Goal: Task Accomplishment & Management: Manage account settings

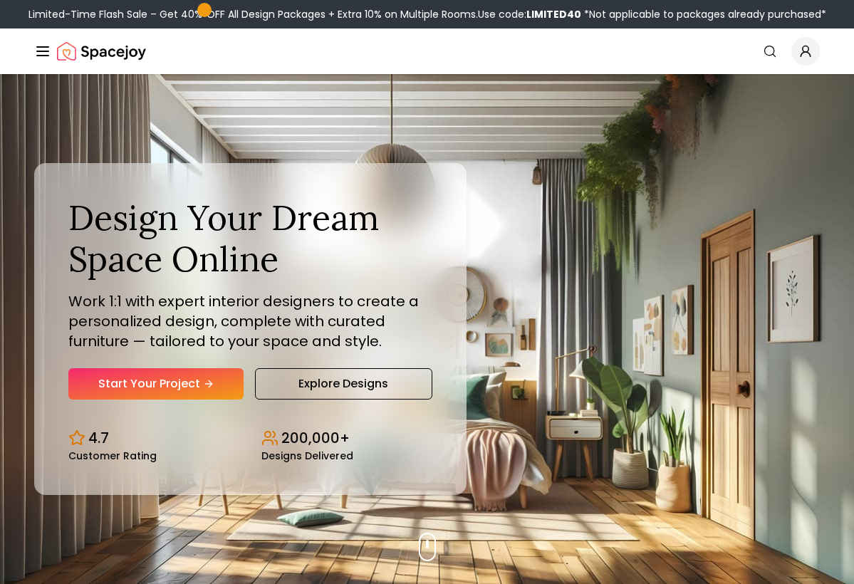
click at [809, 53] on icon "Global" at bounding box center [805, 54] width 9 height 5
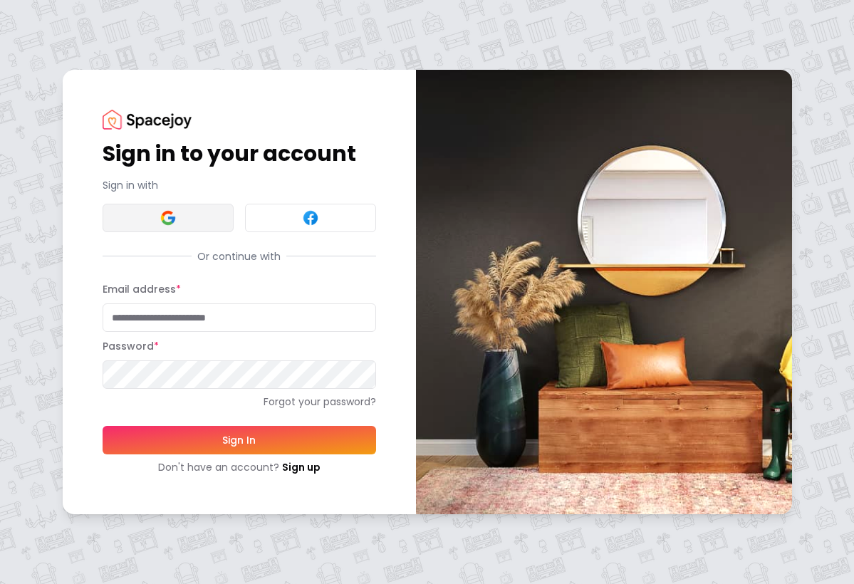
click at [196, 222] on button at bounding box center [168, 218] width 131 height 29
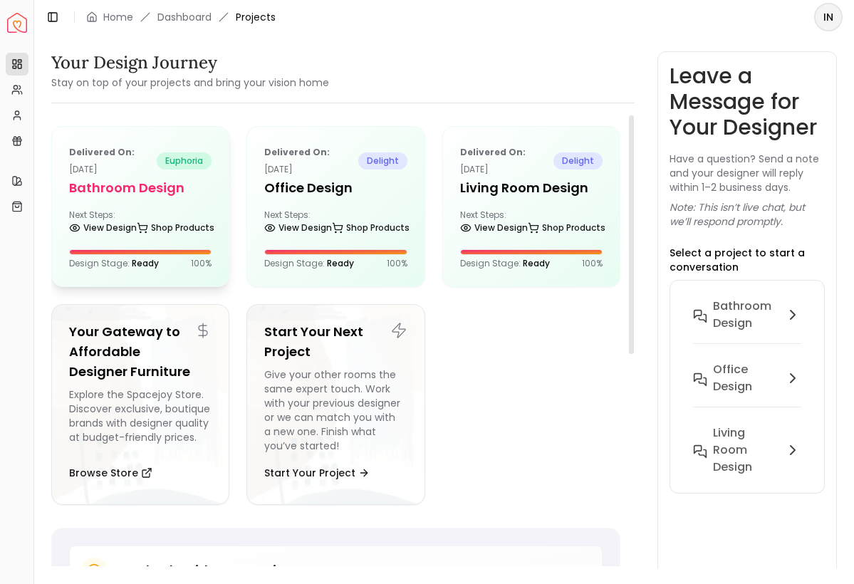
click at [166, 209] on div "Next Steps: View Design Shop Products" at bounding box center [140, 223] width 143 height 29
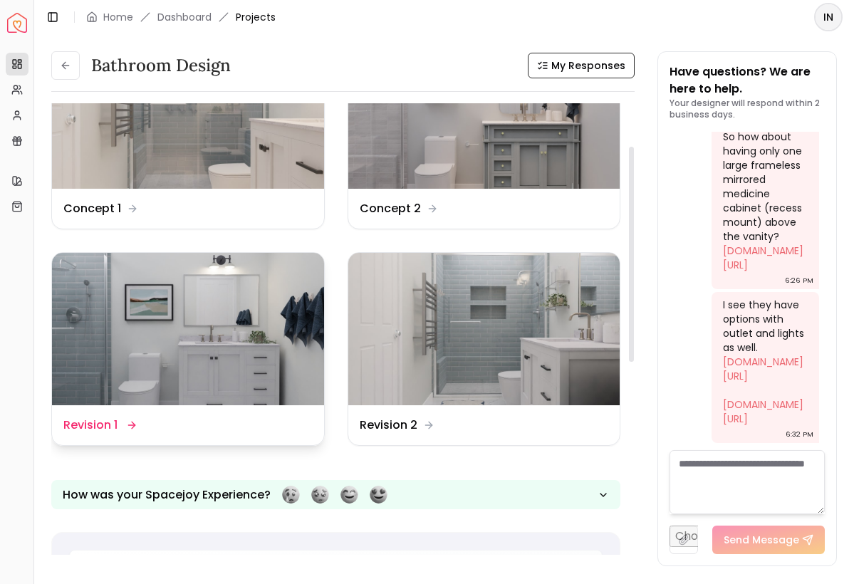
scroll to position [93, 0]
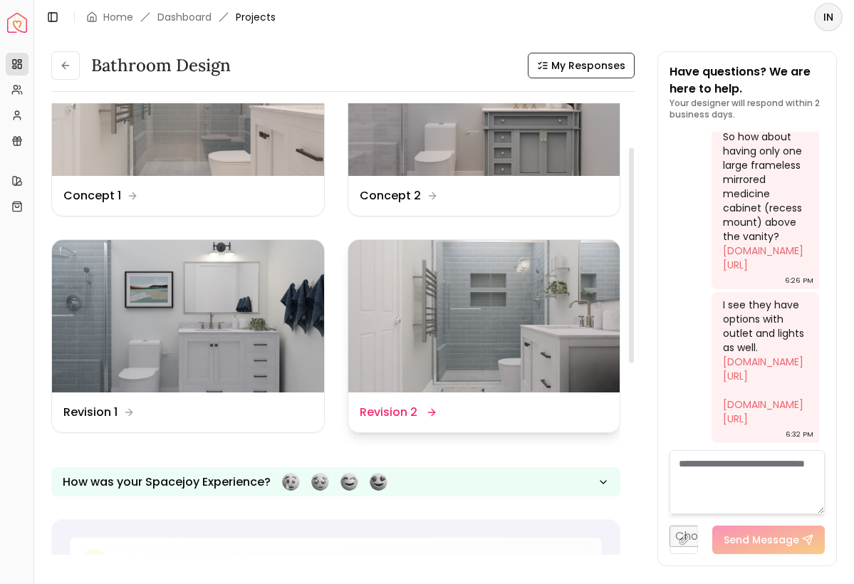
click at [468, 312] on img at bounding box center [484, 316] width 272 height 153
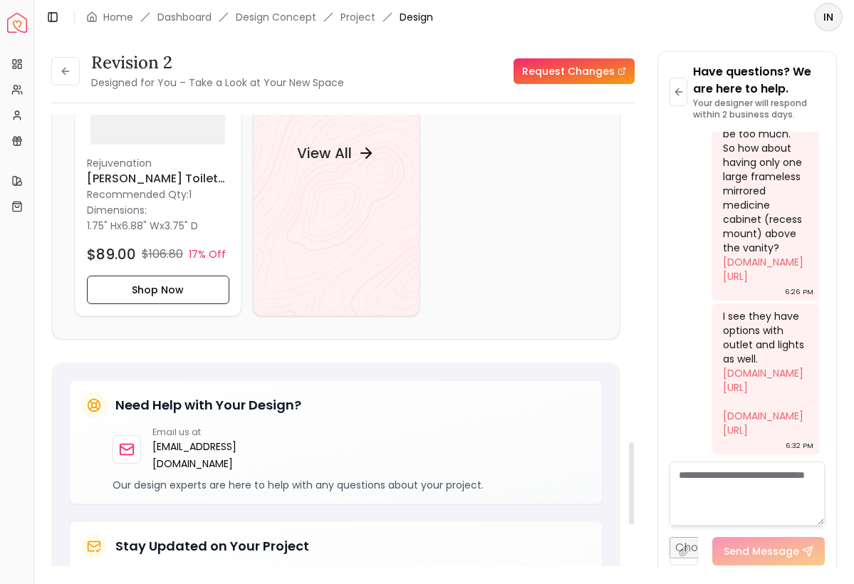
scroll to position [1797, 0]
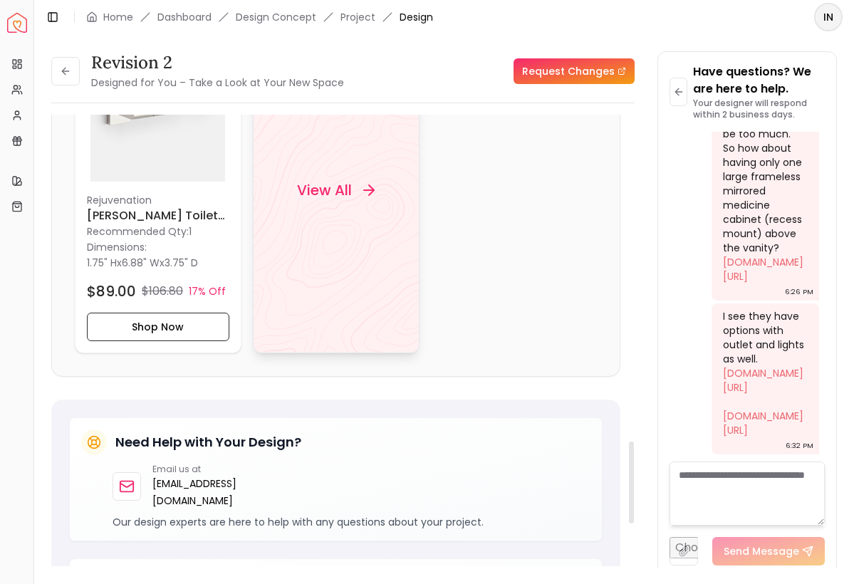
click at [338, 219] on div "View All" at bounding box center [336, 190] width 167 height 326
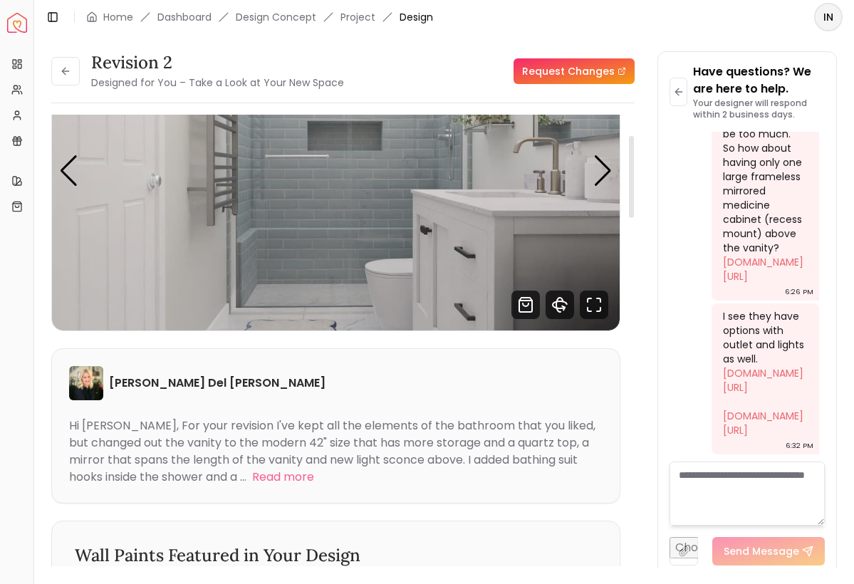
scroll to position [93, 0]
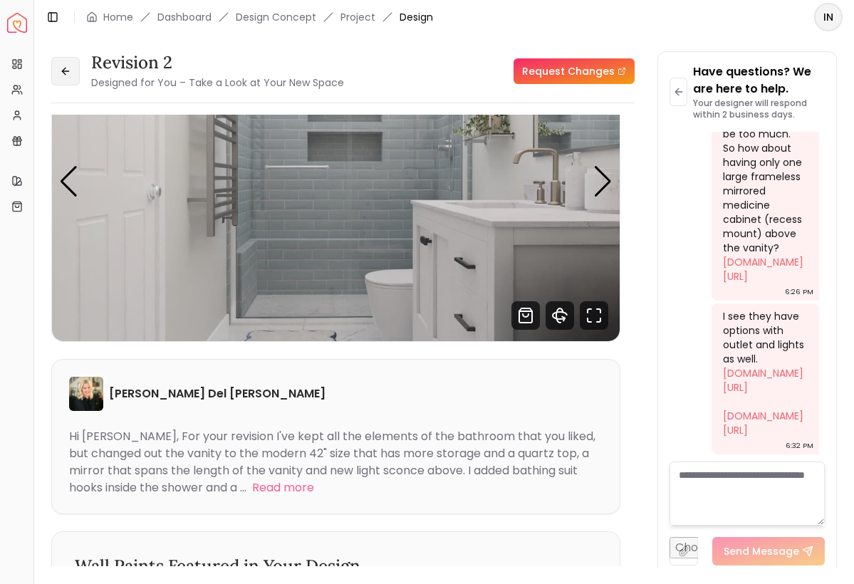
click at [64, 68] on icon at bounding box center [65, 71] width 11 height 11
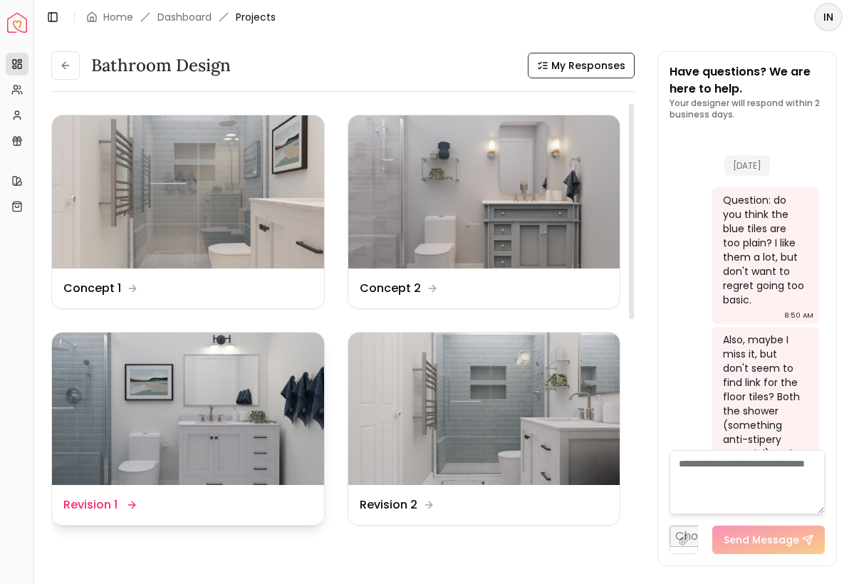
scroll to position [5213, 0]
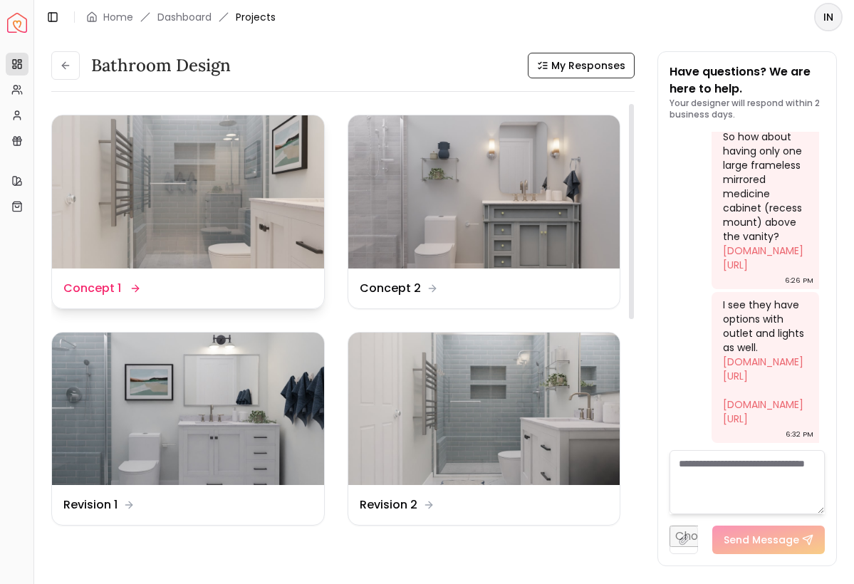
click at [231, 214] on img at bounding box center [188, 191] width 272 height 153
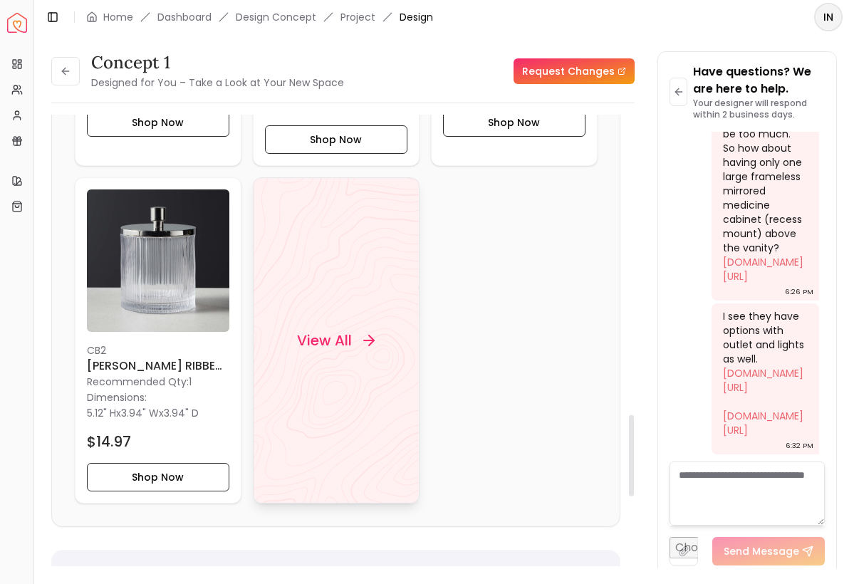
scroll to position [1664, 0]
click at [337, 338] on h4 "View All" at bounding box center [324, 340] width 55 height 20
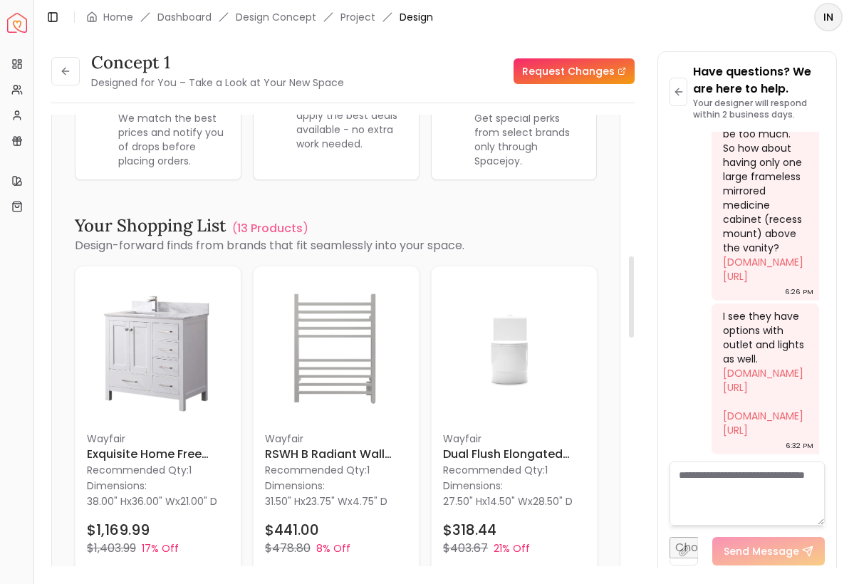
scroll to position [782, 0]
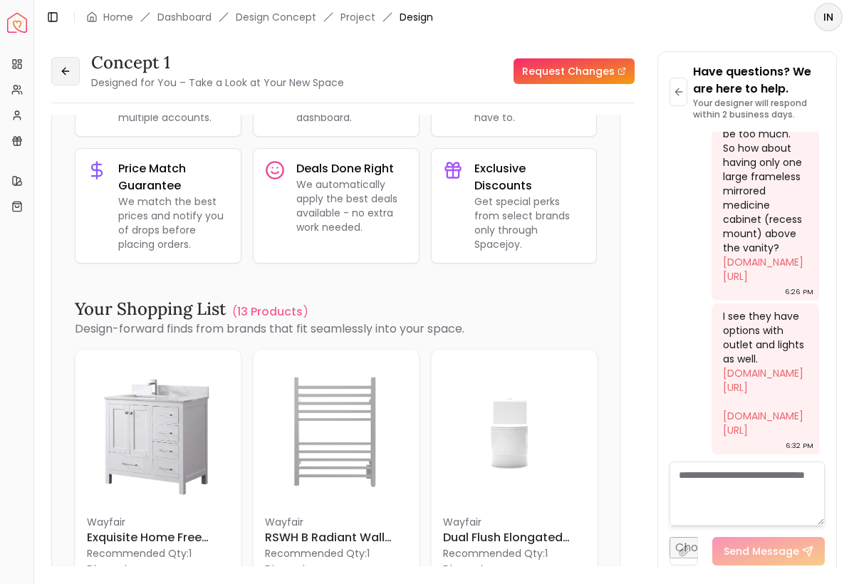
click at [67, 74] on icon at bounding box center [65, 71] width 11 height 11
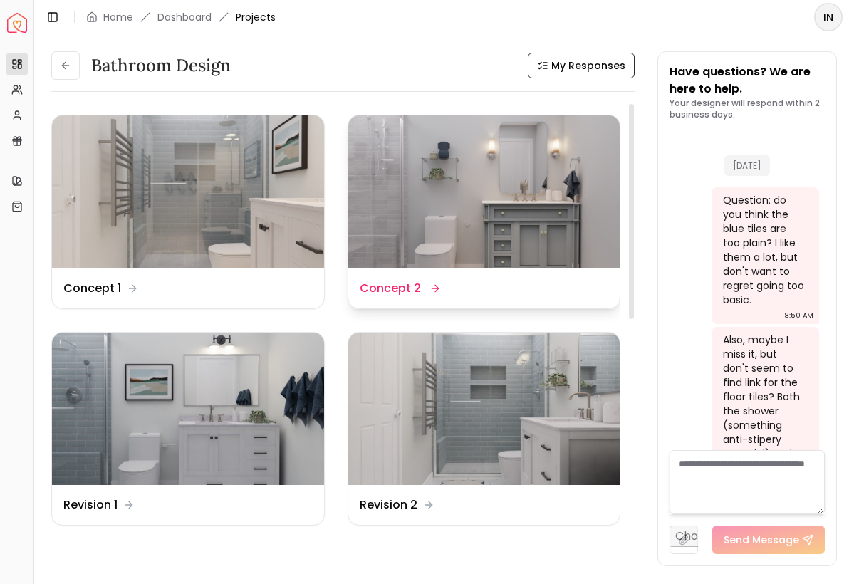
scroll to position [5213, 0]
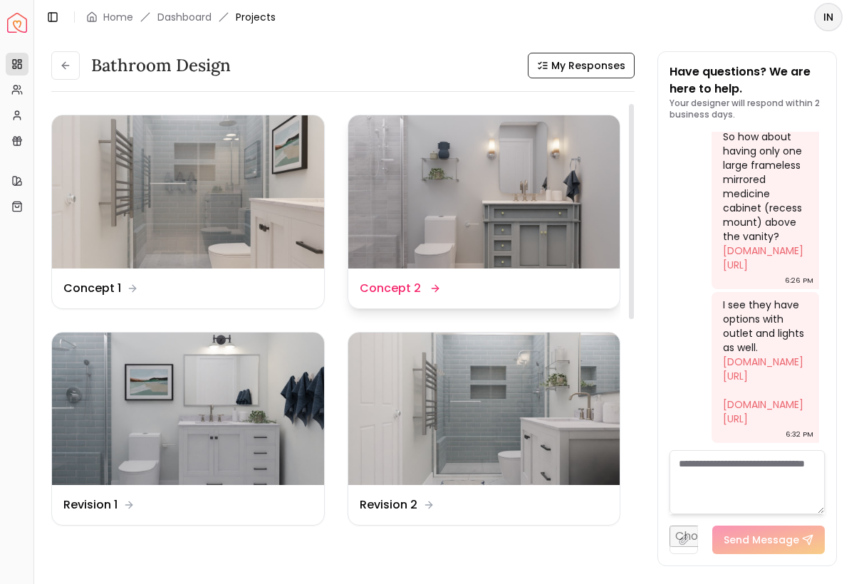
click at [417, 286] on dd "Concept 2" at bounding box center [390, 288] width 61 height 17
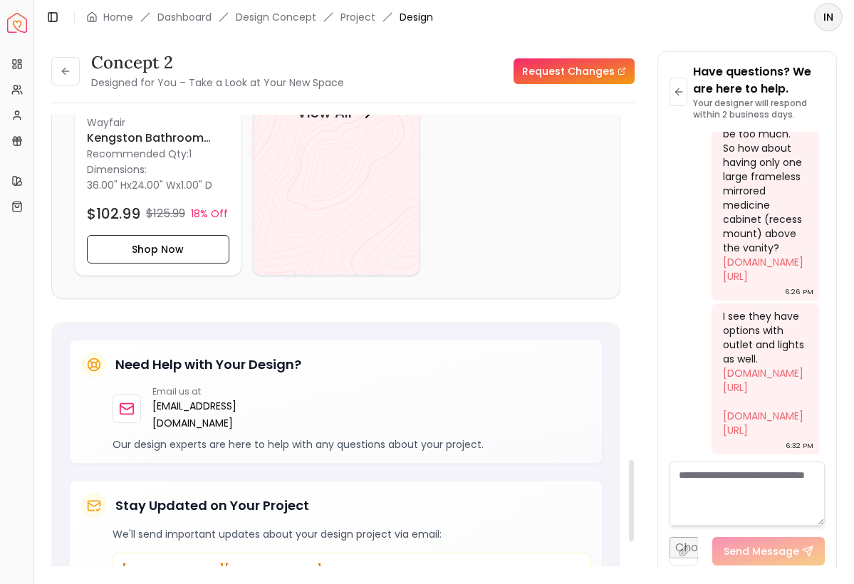
scroll to position [1913, 0]
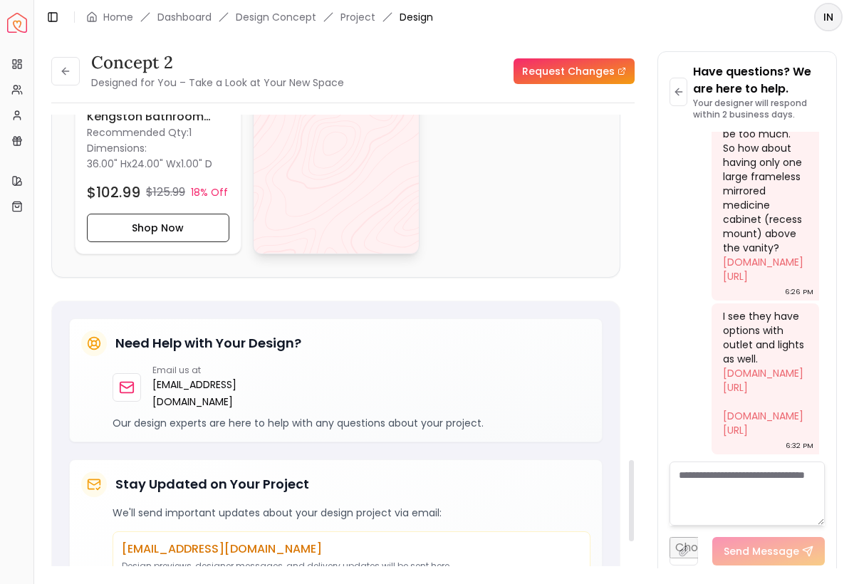
click at [353, 203] on div "View All" at bounding box center [336, 91] width 167 height 326
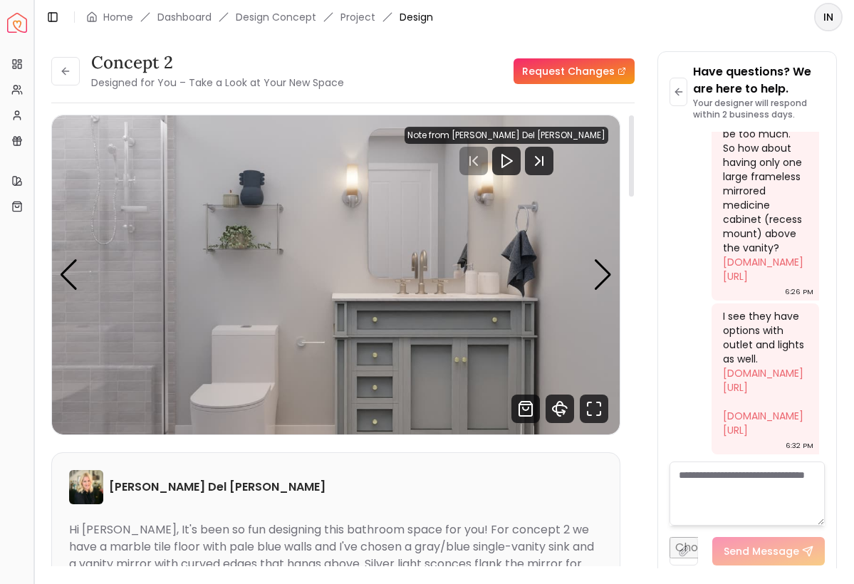
scroll to position [0, 0]
click at [67, 73] on icon at bounding box center [65, 71] width 11 height 11
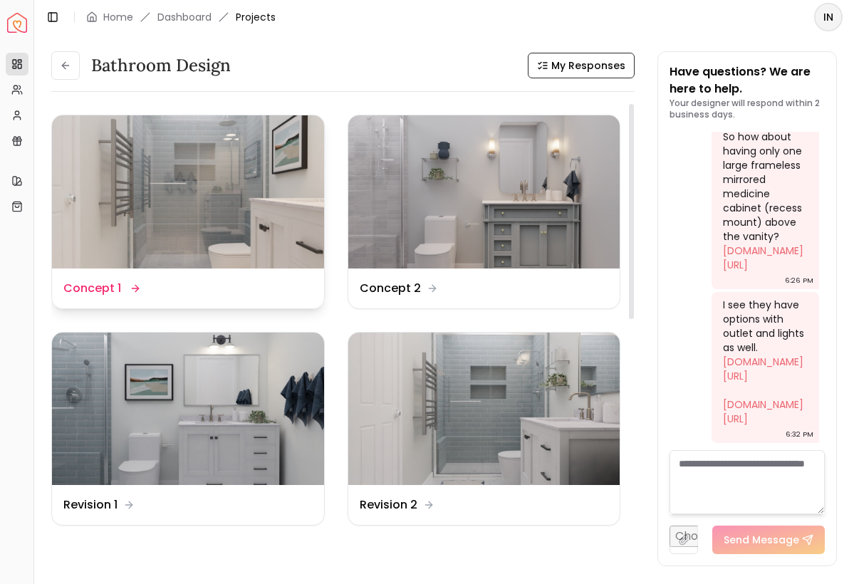
click at [115, 289] on dd "Concept 1" at bounding box center [92, 288] width 58 height 17
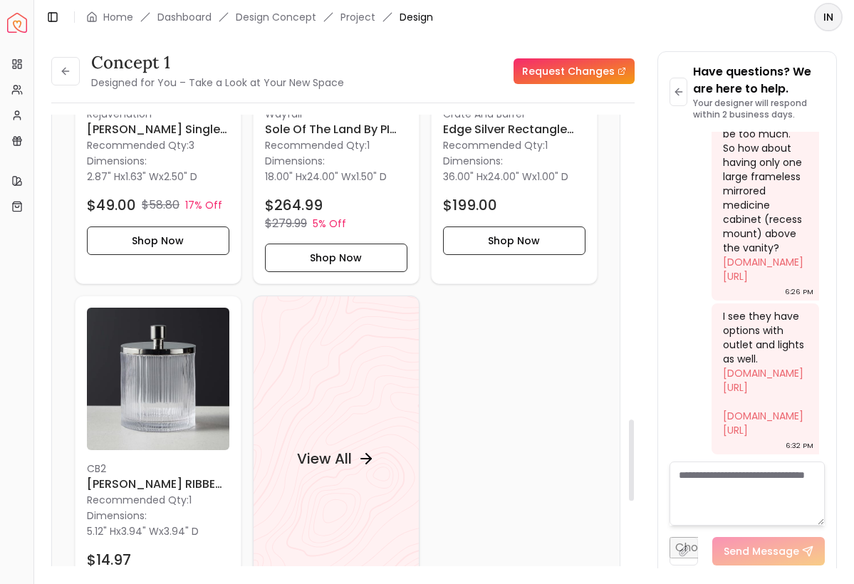
scroll to position [1513, 0]
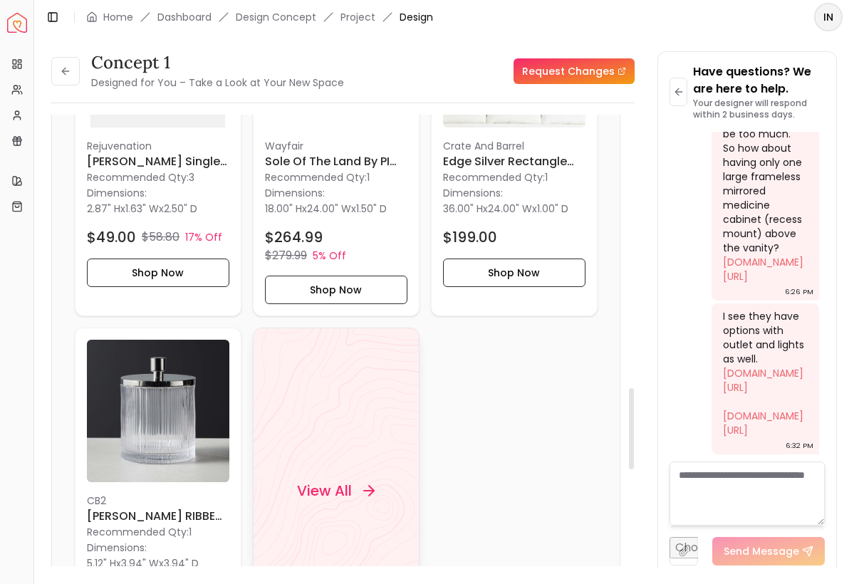
click at [358, 517] on div "View All" at bounding box center [336, 491] width 167 height 326
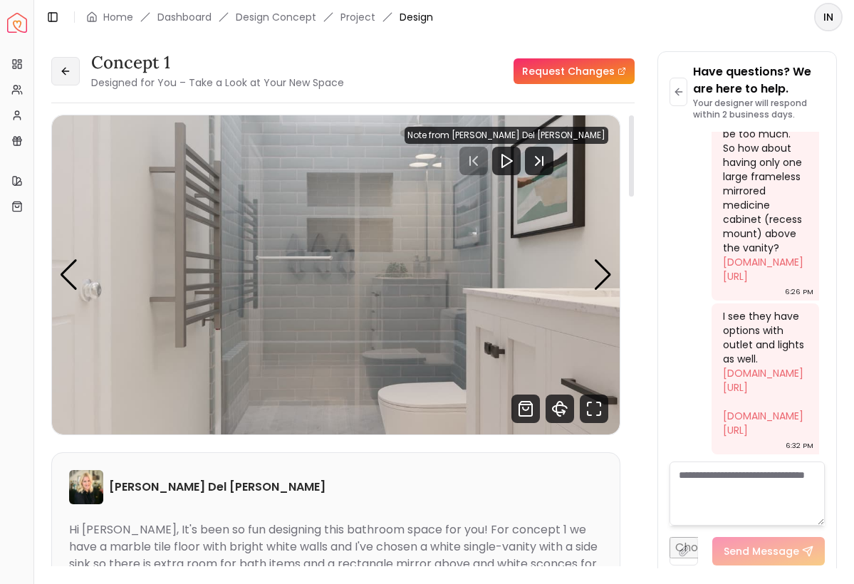
scroll to position [0, 0]
click at [68, 68] on icon at bounding box center [65, 71] width 11 height 11
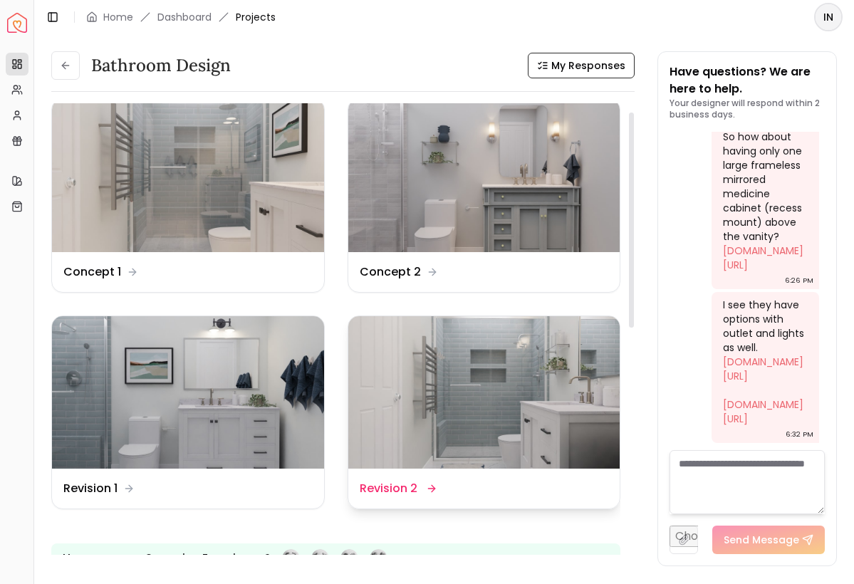
scroll to position [21, 0]
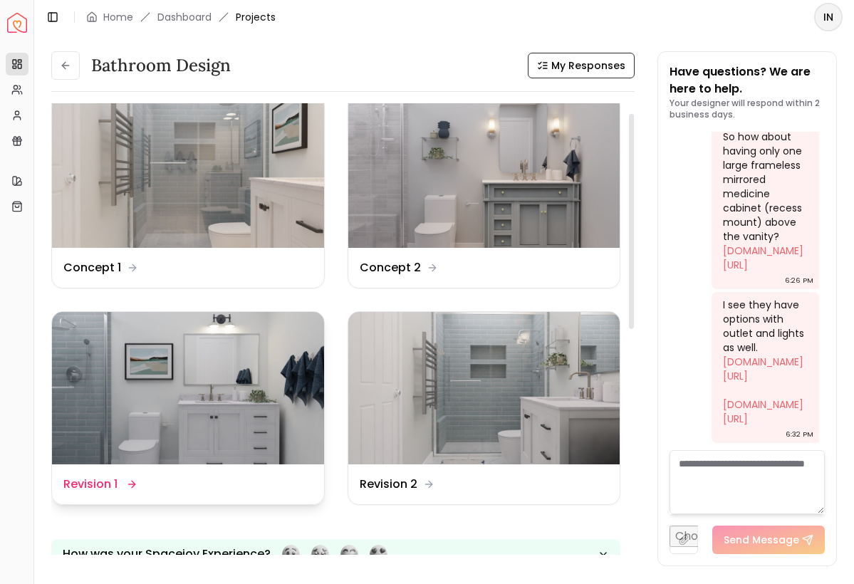
click at [98, 482] on dd "Revision 1" at bounding box center [90, 484] width 54 height 17
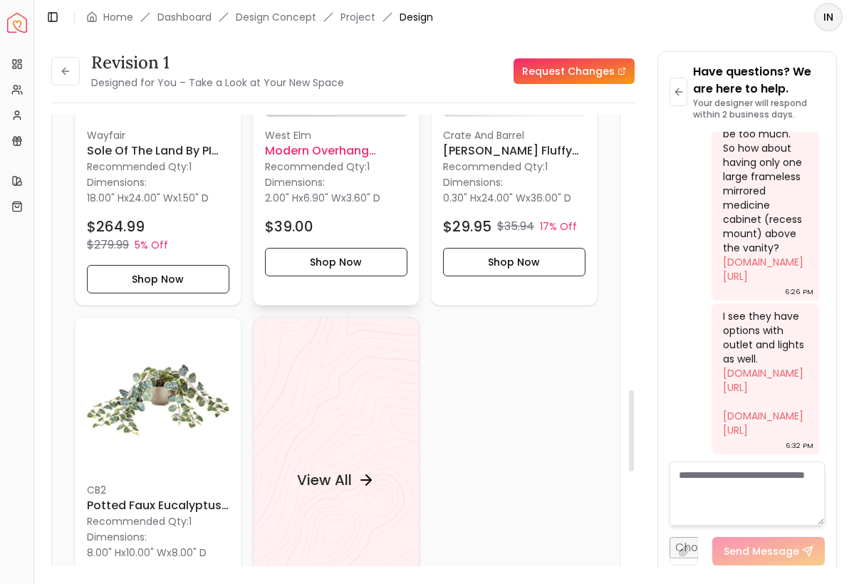
scroll to position [1565, 0]
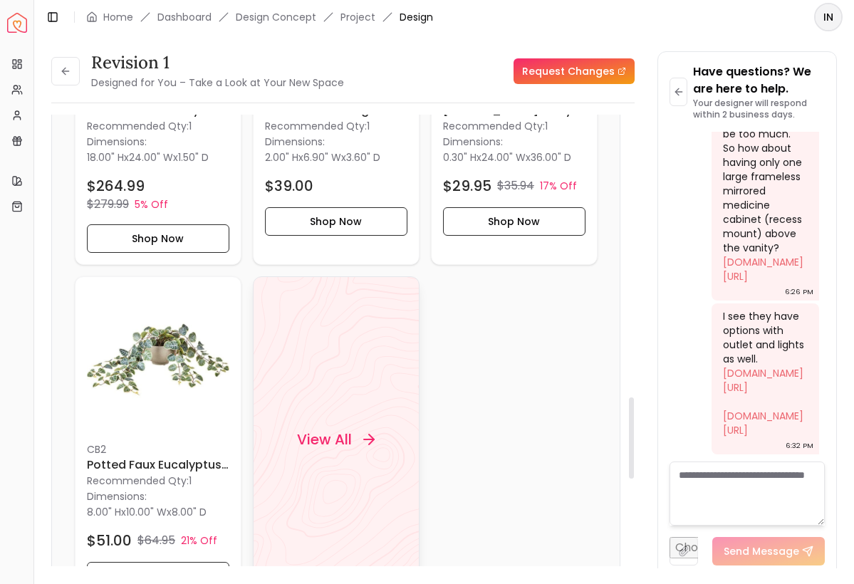
click at [351, 432] on h4 "View All" at bounding box center [324, 440] width 55 height 20
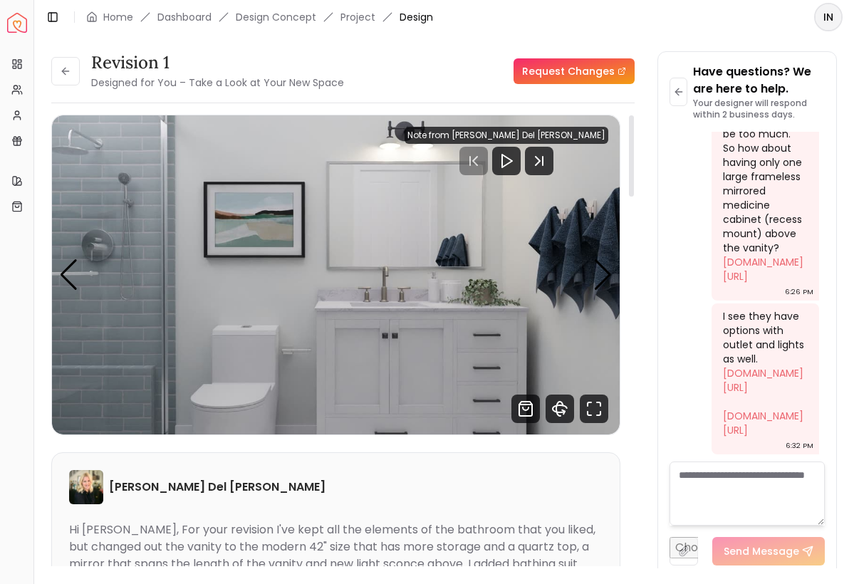
scroll to position [0, 0]
click at [71, 66] on button at bounding box center [65, 71] width 29 height 29
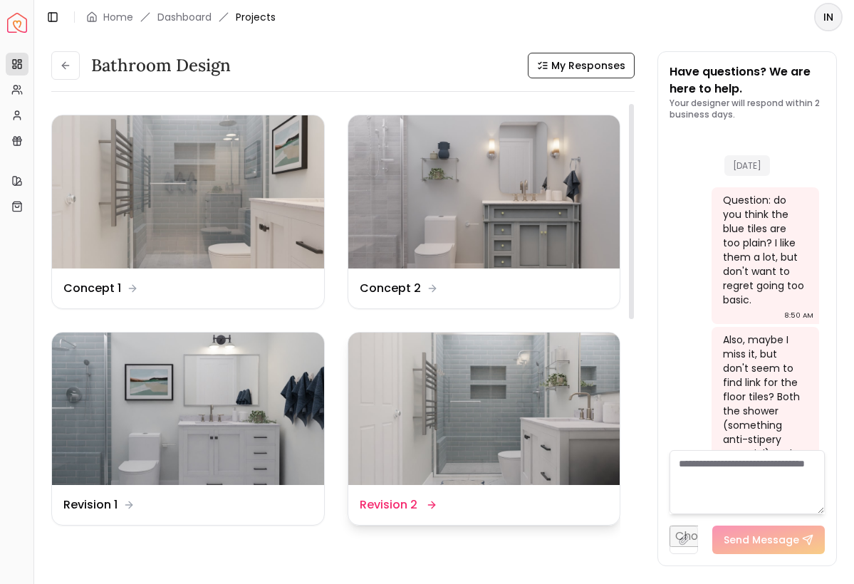
scroll to position [5213, 0]
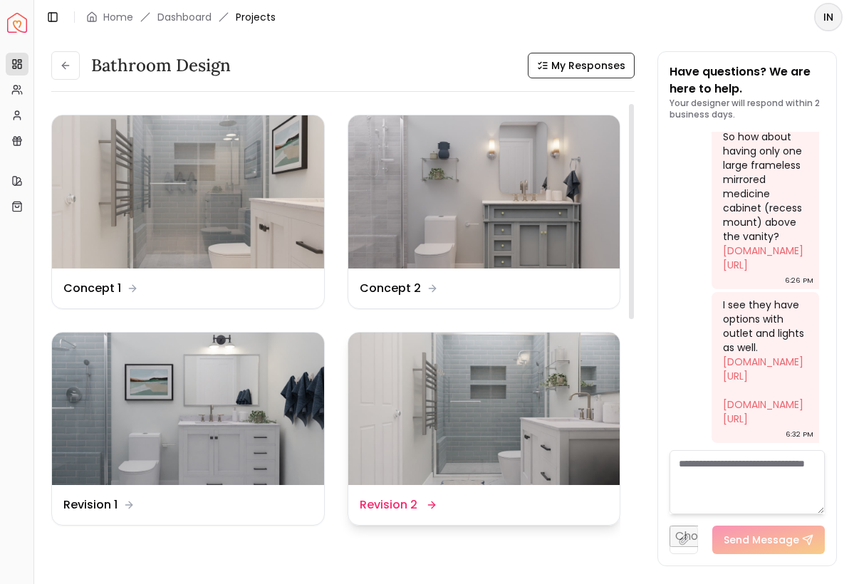
click at [393, 504] on dd "Revision 2" at bounding box center [389, 505] width 58 height 17
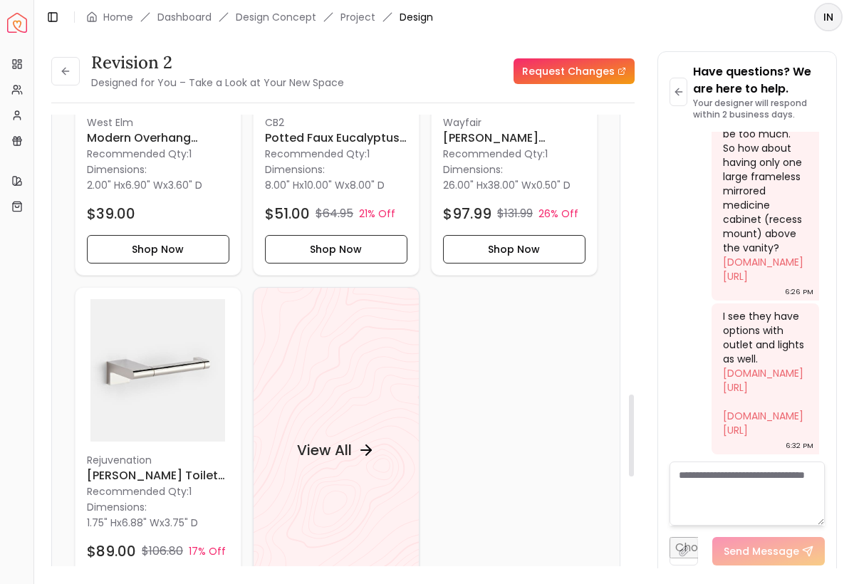
scroll to position [1548, 0]
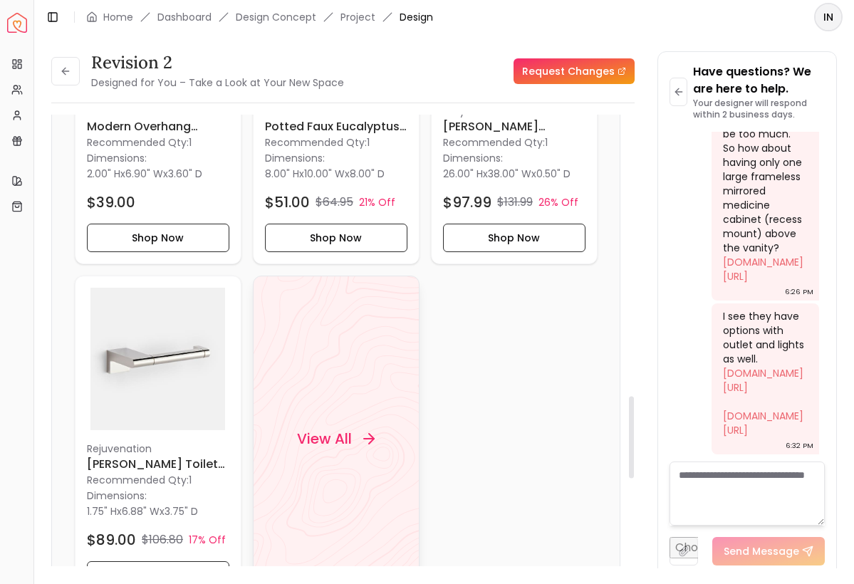
click at [340, 440] on h4 "View All" at bounding box center [324, 439] width 55 height 20
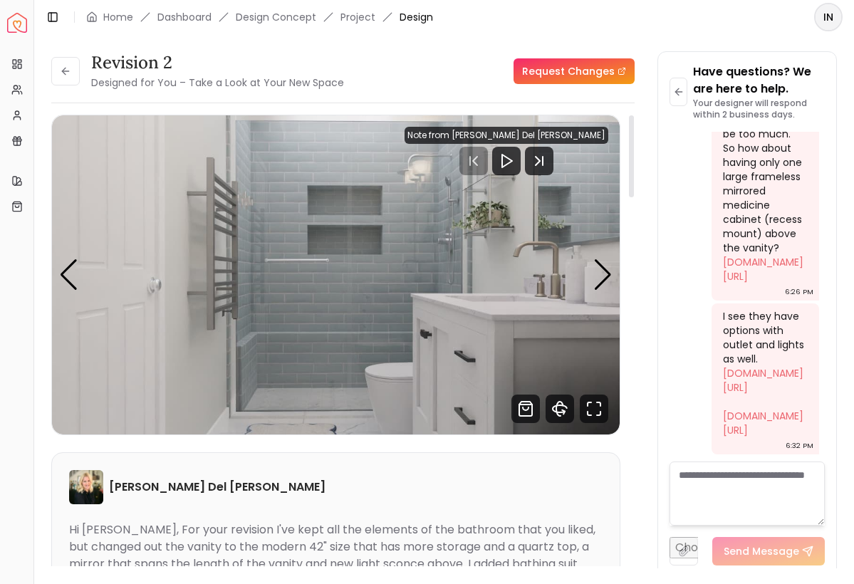
scroll to position [0, 0]
click at [610, 280] on div "Next slide" at bounding box center [603, 274] width 19 height 31
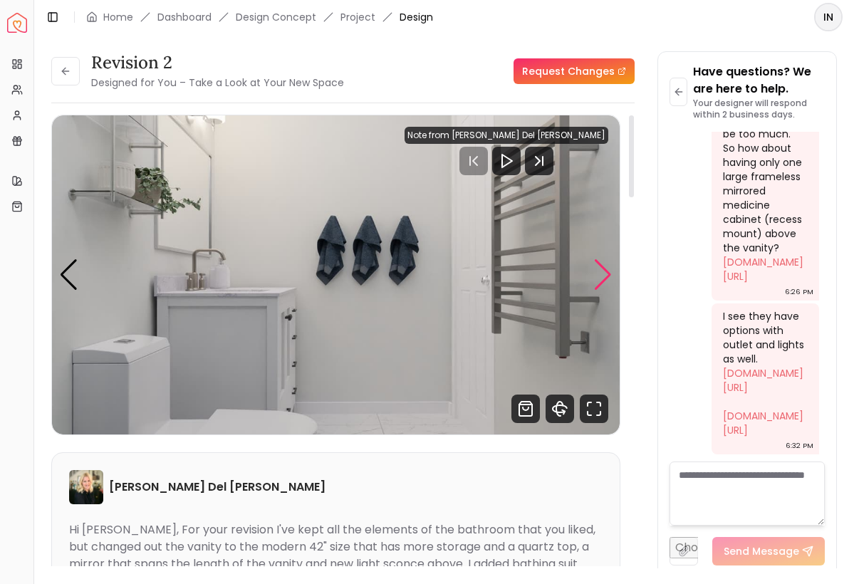
click at [610, 280] on div "Next slide" at bounding box center [603, 274] width 19 height 31
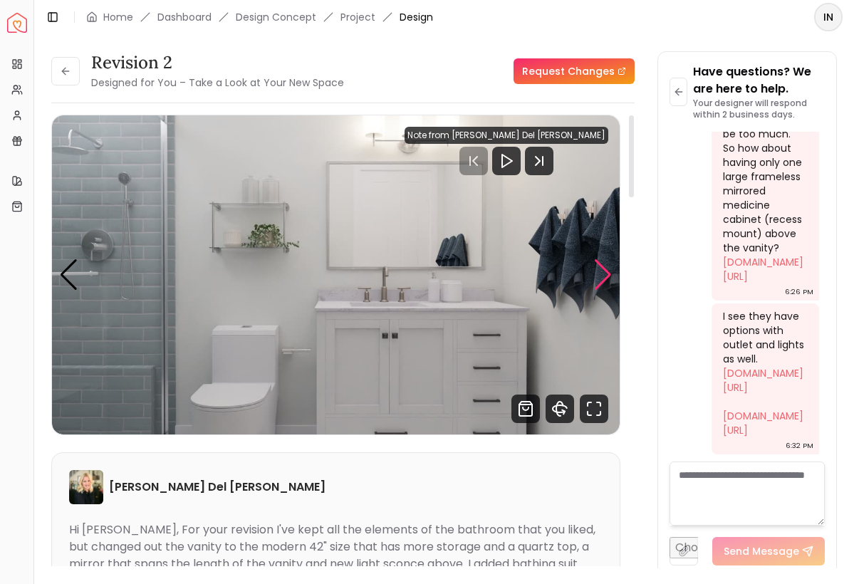
click at [610, 280] on div "Next slide" at bounding box center [603, 274] width 19 height 31
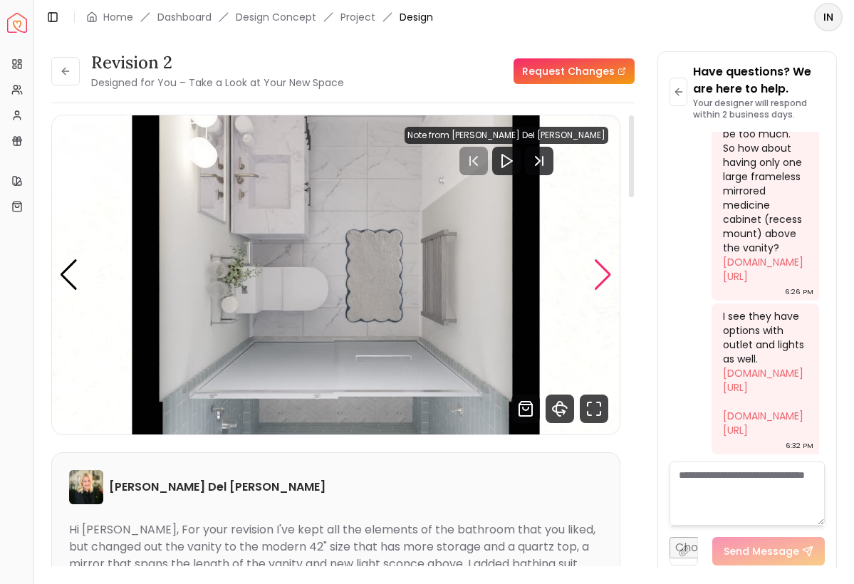
click at [610, 280] on div "Next slide" at bounding box center [603, 274] width 19 height 31
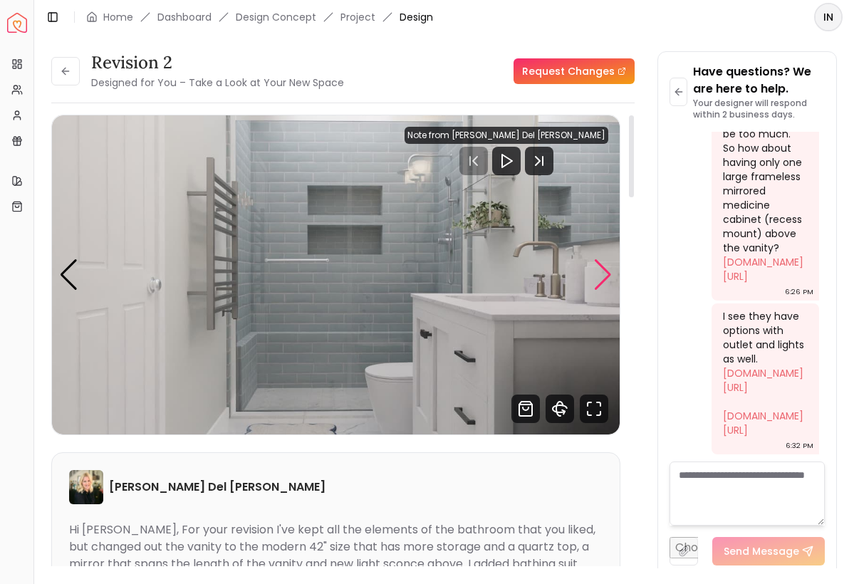
click at [610, 280] on div "Next slide" at bounding box center [603, 274] width 19 height 31
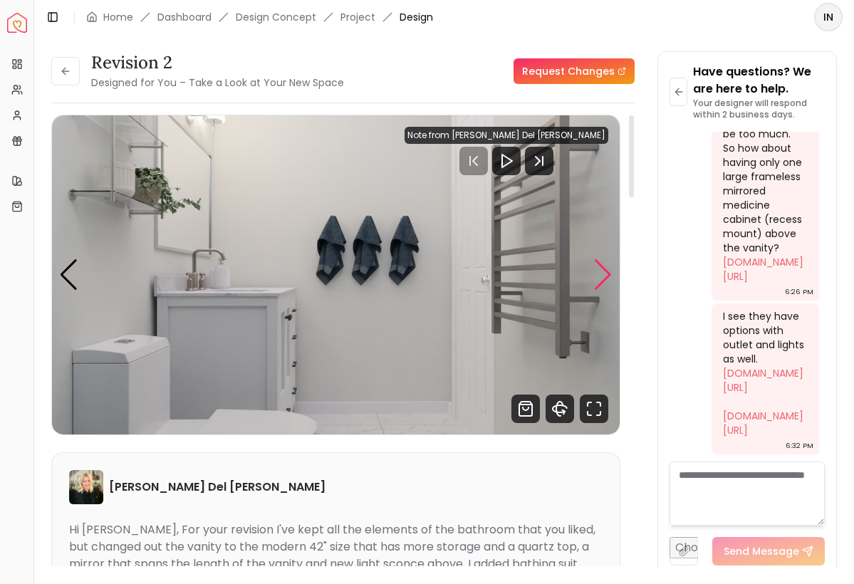
click at [610, 280] on div "Next slide" at bounding box center [603, 274] width 19 height 31
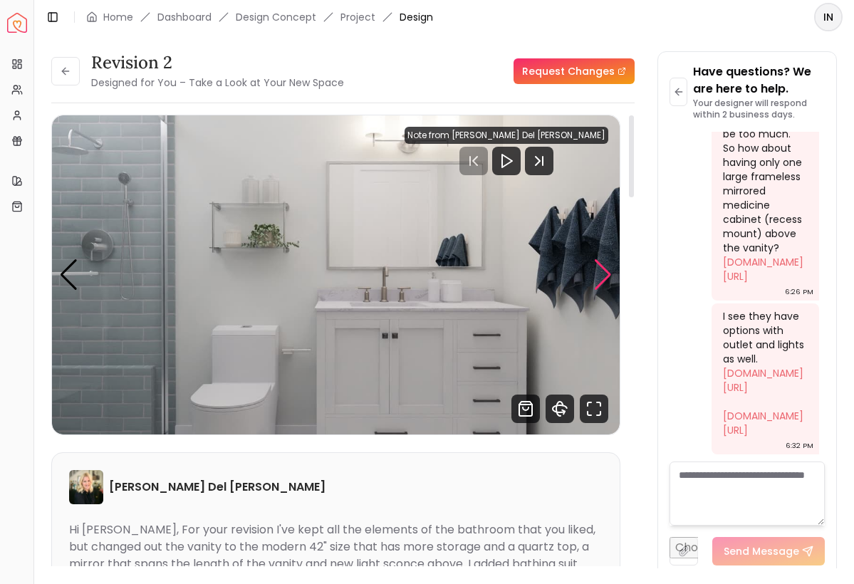
click at [610, 280] on div "Next slide" at bounding box center [603, 274] width 19 height 31
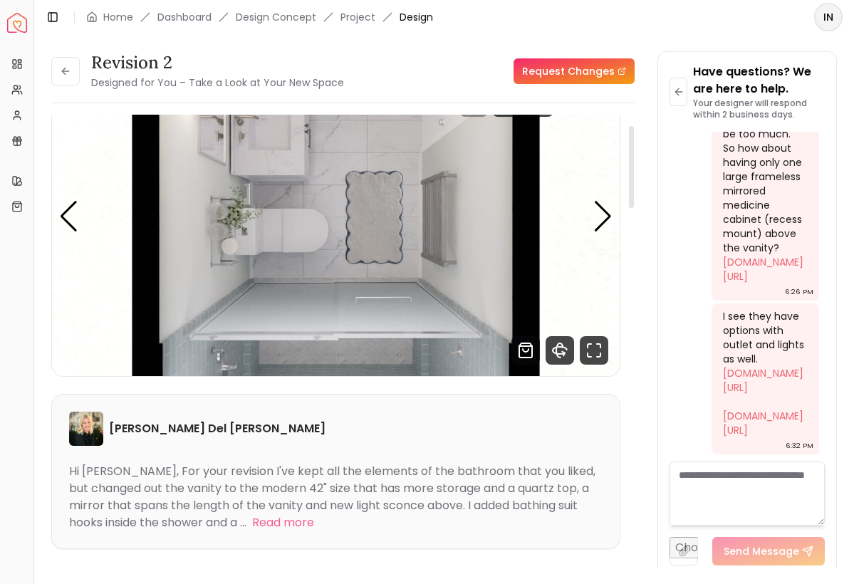
scroll to position [65, 0]
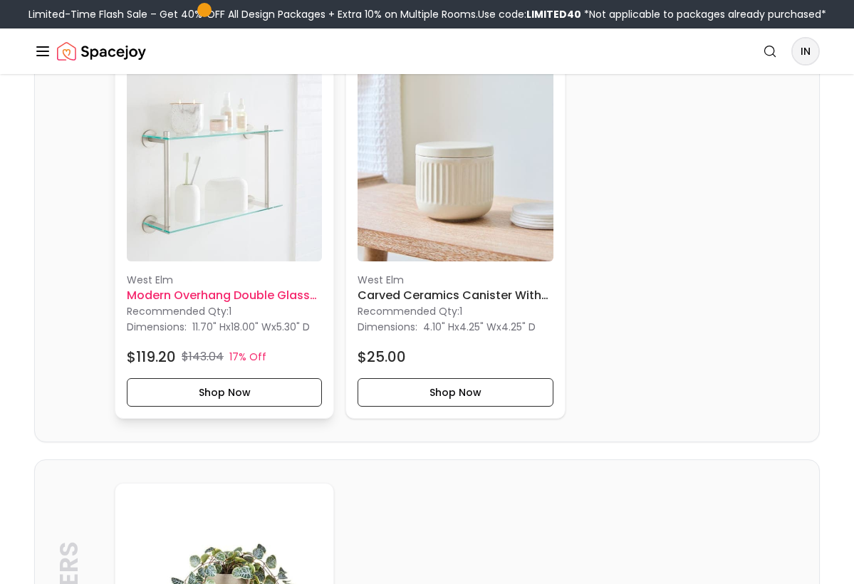
scroll to position [1027, 0]
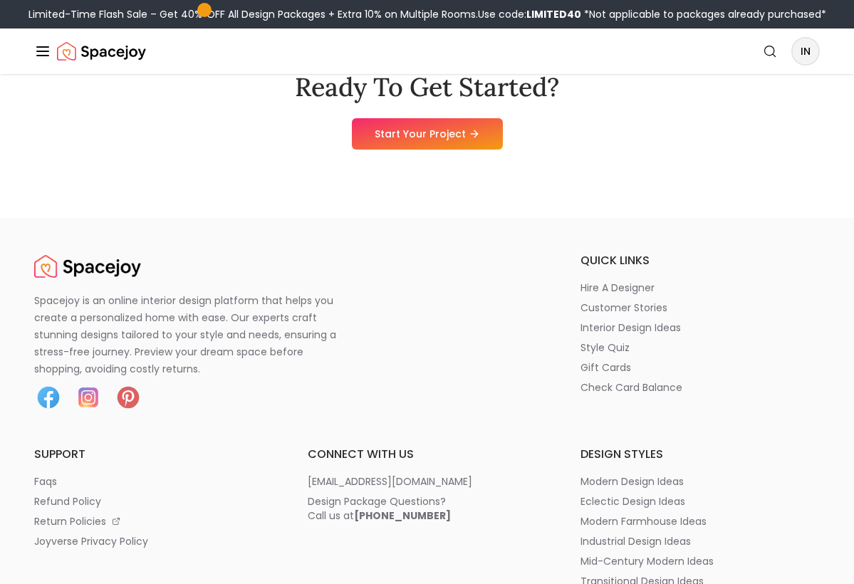
scroll to position [2924, 0]
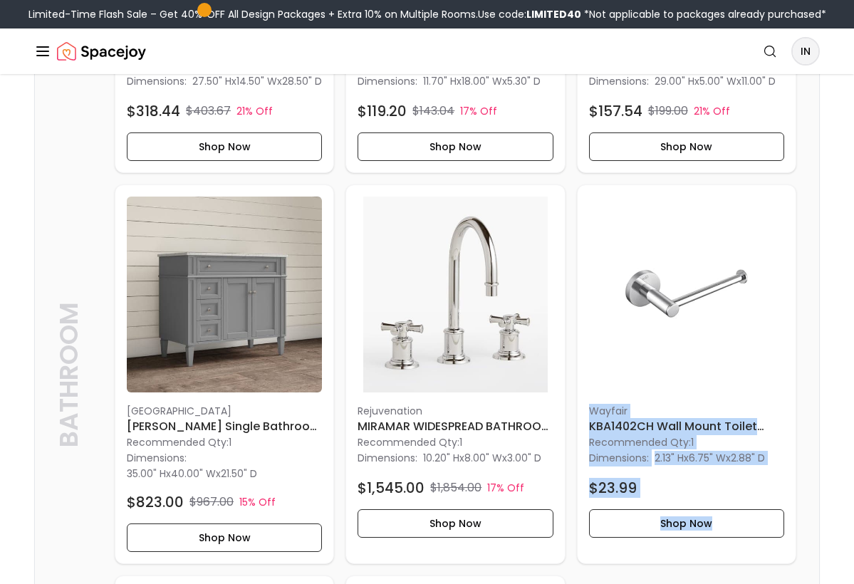
scroll to position [649, 0]
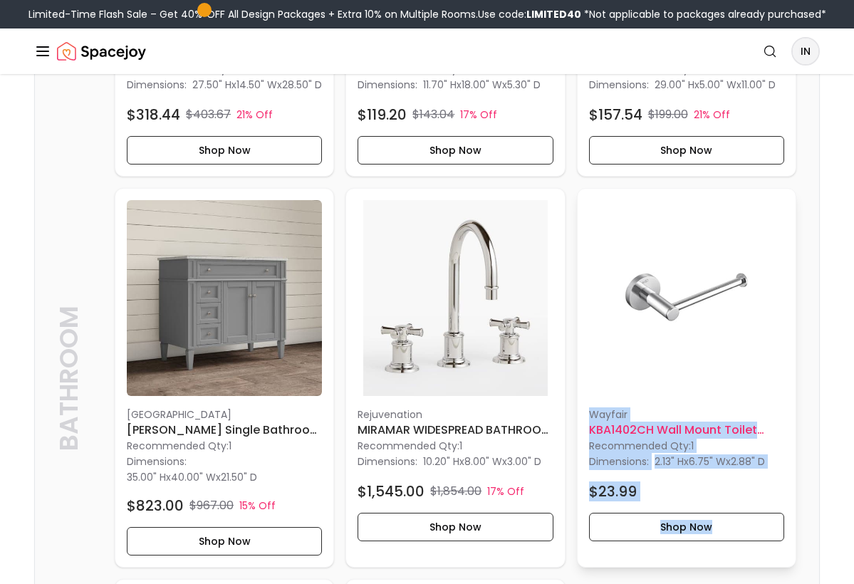
click at [641, 439] on h6 "KBA1402CH Wall Mount Toilet Paper Holder" at bounding box center [686, 430] width 195 height 17
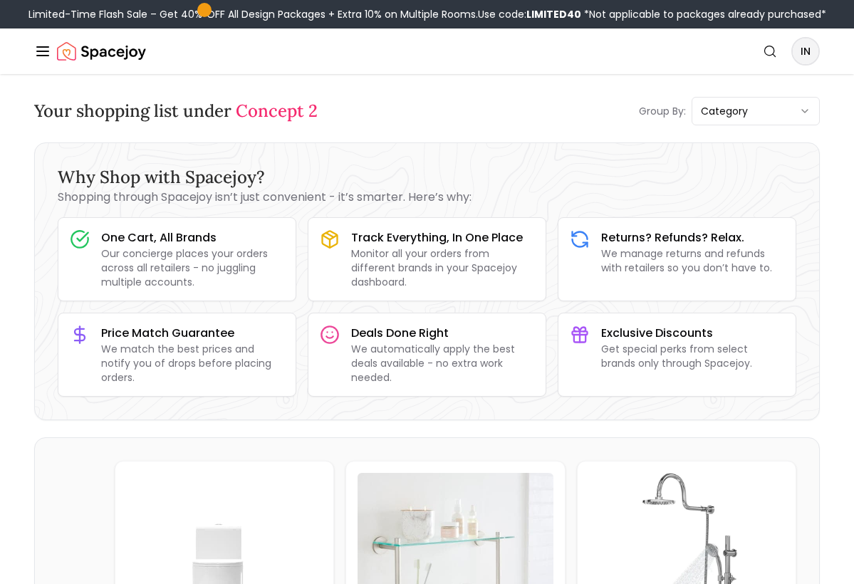
scroll to position [0, 0]
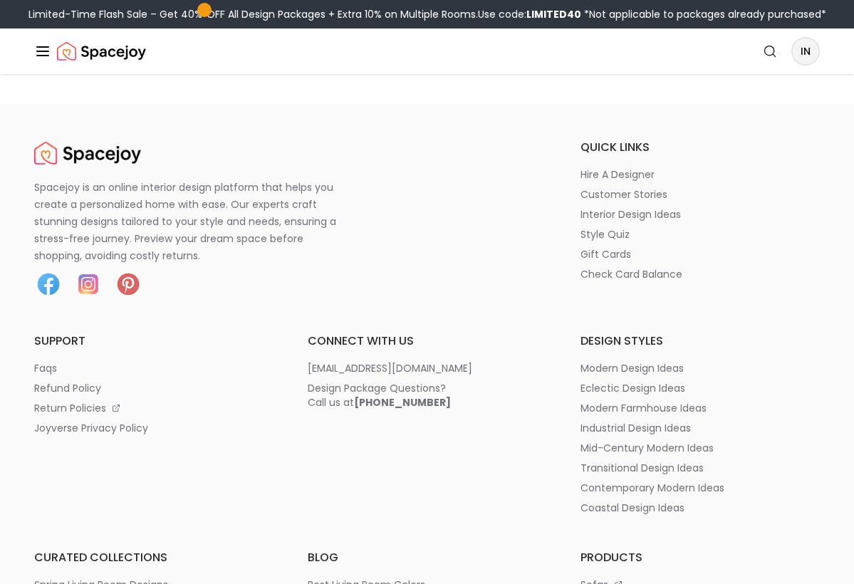
scroll to position [3048, 0]
